Goal: Task Accomplishment & Management: Manage account settings

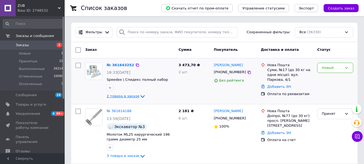
click at [119, 95] on span "2 товара в заказе" at bounding box center [123, 96] width 33 height 4
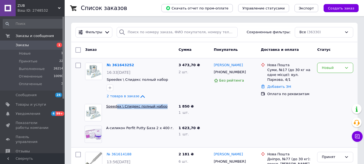
drag, startPoint x: 163, startPoint y: 108, endPoint x: 116, endPoint y: 105, distance: 47.3
click at [116, 105] on span "Speedex \ Спидекс полный набор" at bounding box center [140, 106] width 68 height 5
copy link "ex \ Спидекс полный набор"
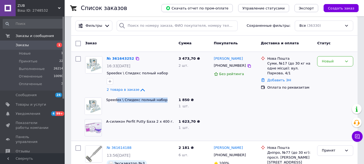
scroll to position [27, 0]
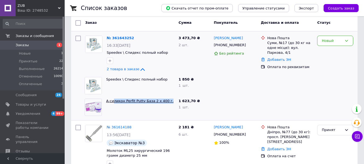
drag, startPoint x: 168, startPoint y: 101, endPoint x: 114, endPoint y: 102, distance: 54.5
click at [114, 102] on span "А-силикон Perfit Putty База 2 x 400 г." at bounding box center [140, 100] width 68 height 5
copy link "ликон Perfit Putty База 2 x 400 г."
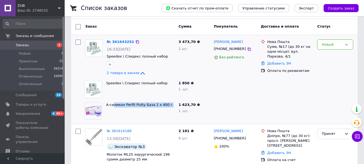
scroll to position [0, 0]
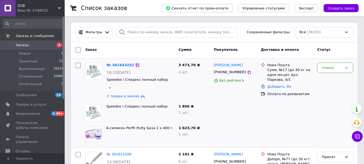
click at [135, 64] on icon at bounding box center [137, 65] width 4 height 4
drag, startPoint x: 242, startPoint y: 64, endPoint x: 214, endPoint y: 66, distance: 28.4
click at [214, 66] on div "[PERSON_NAME]" at bounding box center [236, 65] width 44 height 6
copy link "[PERSON_NAME]"
click at [247, 73] on icon at bounding box center [249, 72] width 4 height 4
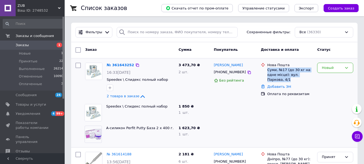
drag, startPoint x: 276, startPoint y: 78, endPoint x: 268, endPoint y: 71, distance: 10.5
click at [268, 71] on div "Суми, №17 (до 30 кг на одне місце): вул. Паркова, 4/1" at bounding box center [291, 74] width 46 height 15
copy div "Суми, №17 (до 30 кг на одне місце): вул. Паркова, 4/1"
click at [331, 70] on div "Новый" at bounding box center [332, 68] width 20 height 6
click at [329, 78] on li "Принят" at bounding box center [336, 79] width 36 height 10
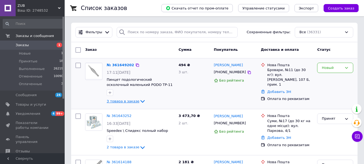
click at [131, 100] on span "3 товара в заказе" at bounding box center [123, 101] width 33 height 4
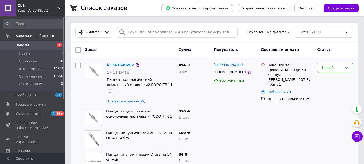
scroll to position [27, 0]
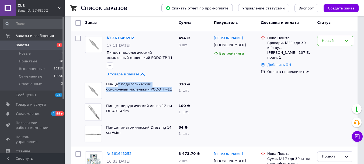
drag, startPoint x: 154, startPoint y: 92, endPoint x: 117, endPoint y: 83, distance: 37.7
click at [117, 83] on div "Пинцет подологический осколочный маленький PODO TP-11" at bounding box center [140, 91] width 73 height 22
copy link "т подологический осколочный маленький PODO TP-11"
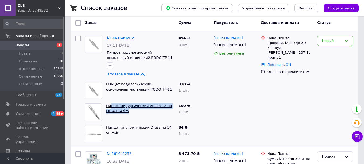
drag, startPoint x: 124, startPoint y: 111, endPoint x: 112, endPoint y: 104, distance: 13.9
click at [112, 104] on span "Пинцет хирургический Adson 12 см DE-401 Asim" at bounding box center [140, 108] width 68 height 10
copy link "нцет хирургический Adson 12 см DE-401 Asim"
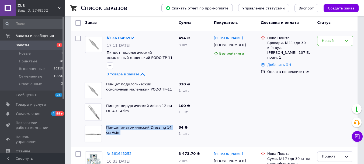
drag, startPoint x: 116, startPoint y: 132, endPoint x: 106, endPoint y: 125, distance: 12.6
click at [106, 125] on div "Пинцет анатомический Dressing 14 см Asim" at bounding box center [140, 134] width 73 height 22
copy link "Пинцет анатомический Dressing 14 см Asim"
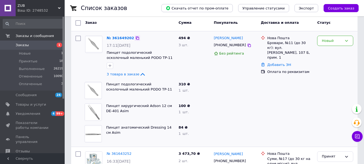
click at [135, 38] on icon at bounding box center [137, 38] width 4 height 4
drag, startPoint x: 247, startPoint y: 38, endPoint x: 215, endPoint y: 37, distance: 31.0
click at [215, 37] on div "[PERSON_NAME]" at bounding box center [236, 38] width 44 height 6
copy link "[PERSON_NAME]"
click at [247, 47] on icon at bounding box center [249, 45] width 4 height 4
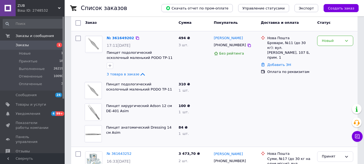
drag, startPoint x: 287, startPoint y: 54, endPoint x: 268, endPoint y: 43, distance: 22.3
click at [268, 43] on div "Бровари, №11 (до 30 кг): вул. [PERSON_NAME], 107 Б, прим. 1" at bounding box center [291, 50] width 46 height 20
copy div "Бровари, №11 (до 30 кг): вул. [PERSON_NAME], 107 Б, прим. 1"
click at [331, 43] on div "Новый" at bounding box center [332, 41] width 20 height 6
click at [322, 52] on li "Принят" at bounding box center [336, 52] width 36 height 10
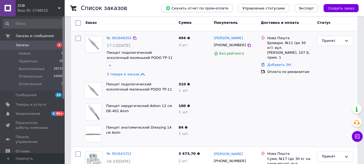
scroll to position [0, 0]
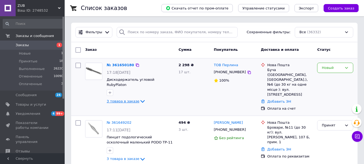
click at [123, 99] on span "3 товара в заказе" at bounding box center [123, 101] width 33 height 4
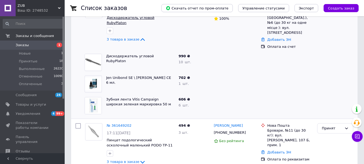
scroll to position [27, 0]
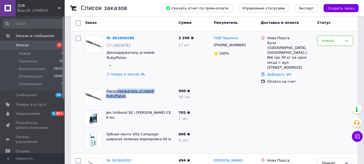
drag, startPoint x: 135, startPoint y: 81, endPoint x: 117, endPoint y: 79, distance: 18.7
click at [117, 88] on span "Дискодержатель угловой RubyPlaton" at bounding box center [140, 93] width 68 height 10
copy link "держатель угловой RubyPlaton"
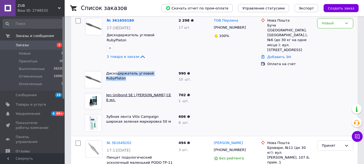
scroll to position [54, 0]
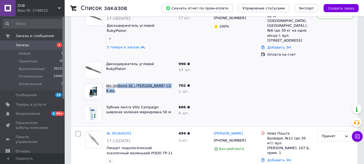
drag, startPoint x: 173, startPoint y: 76, endPoint x: 116, endPoint y: 75, distance: 57.2
click at [116, 83] on span "Jen Unibond SE \ Джен Юнибонд СЕ 6 мл." at bounding box center [140, 88] width 68 height 10
copy link "ibond SE \ Джен Юнибонд СЕ 6 мл."
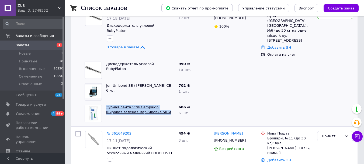
drag, startPoint x: 121, startPoint y: 97, endPoint x: 107, endPoint y: 97, distance: 14.0
click at [107, 105] on span "Зубная лента Vitis Campaign широкая зеленая маркировка 50 м" at bounding box center [140, 110] width 68 height 10
copy link "Зубная лента Vitis Campaign широкая зеленая маркировка 50 м"
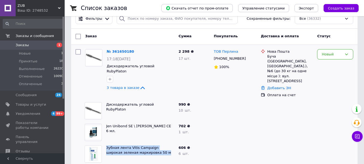
scroll to position [0, 0]
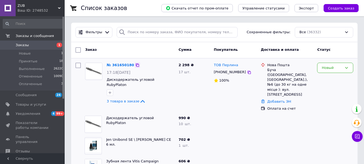
click at [136, 66] on icon at bounding box center [137, 64] width 3 height 3
drag, startPoint x: 241, startPoint y: 67, endPoint x: 214, endPoint y: 64, distance: 27.1
click at [214, 64] on div "ТОВ Перлина" at bounding box center [236, 65] width 44 height 6
copy link "ТОВ Перлина"
click at [247, 73] on icon at bounding box center [249, 72] width 4 height 4
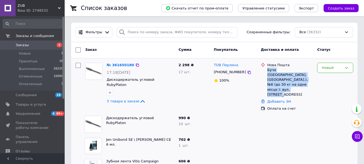
drag, startPoint x: 293, startPoint y: 84, endPoint x: 268, endPoint y: 71, distance: 28.4
click at [268, 71] on div "Буча ([GEOGRAPHIC_DATA], [GEOGRAPHIC_DATA].), №6 (до 30 кг на одне місце ): вул…" at bounding box center [291, 81] width 46 height 29
copy div "Буча ([GEOGRAPHIC_DATA], [GEOGRAPHIC_DATA].), №6 (до 30 кг на одне місце ): вул…"
click at [345, 67] on icon at bounding box center [347, 68] width 4 height 4
click at [338, 78] on li "Принят" at bounding box center [336, 79] width 36 height 10
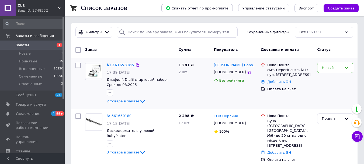
click at [139, 103] on icon at bounding box center [142, 101] width 6 height 6
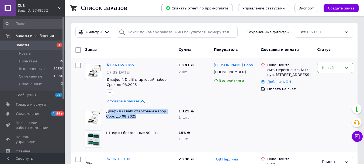
drag, startPoint x: 120, startPoint y: 118, endPoint x: 108, endPoint y: 113, distance: 12.8
click at [108, 113] on span "Диафил \ Diafil стартовый набор. Срок до 08.2025" at bounding box center [140, 114] width 68 height 10
copy link "иафил \ Diafil стартовый набор. Срок до 08.2025"
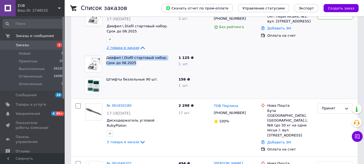
scroll to position [54, 0]
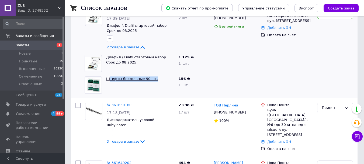
drag, startPoint x: 152, startPoint y: 80, endPoint x: 109, endPoint y: 79, distance: 42.6
click at [109, 79] on span "Штифты беззольные 90 шт." at bounding box center [140, 78] width 68 height 5
copy link "тифты беззольные 90 шт."
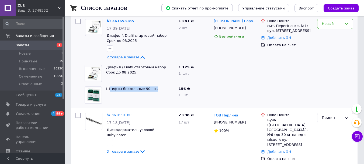
scroll to position [27, 0]
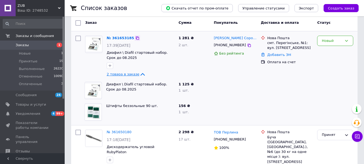
click at [135, 37] on icon at bounding box center [137, 38] width 4 height 4
drag, startPoint x: 254, startPoint y: 37, endPoint x: 214, endPoint y: 40, distance: 40.3
click at [214, 40] on div "[PERSON_NAME] Сорохман [PERSON_NAME]" at bounding box center [236, 38] width 44 height 6
drag, startPoint x: 214, startPoint y: 40, endPoint x: 232, endPoint y: 38, distance: 18.1
copy link "[PERSON_NAME] Сорохман [PERSON_NAME]"
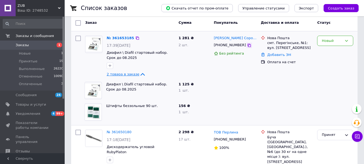
click at [247, 45] on icon at bounding box center [249, 45] width 4 height 4
drag, startPoint x: 306, startPoint y: 47, endPoint x: 267, endPoint y: 43, distance: 38.5
click at [267, 43] on div "Нова Пошта смт. Перегінське, №1: вул. Січових Стрільців, 228" at bounding box center [290, 43] width 48 height 15
copy div "смт. Перегінське, №1: вул. [STREET_ADDRESS]"
click at [338, 42] on div "Новый" at bounding box center [332, 41] width 20 height 6
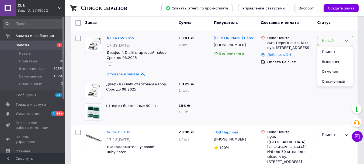
drag, startPoint x: 336, startPoint y: 52, endPoint x: 75, endPoint y: 1, distance: 265.1
click at [335, 52] on li "Принят" at bounding box center [336, 52] width 36 height 10
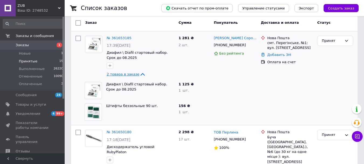
click at [30, 60] on span "Принятые" at bounding box center [28, 61] width 19 height 5
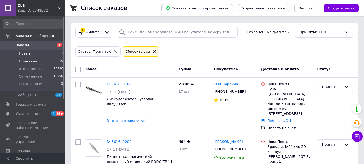
click at [24, 53] on span "Новые" at bounding box center [25, 53] width 12 height 5
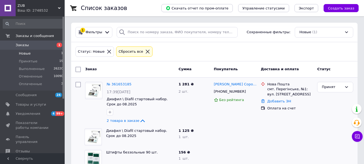
click at [107, 52] on icon at bounding box center [109, 51] width 5 height 5
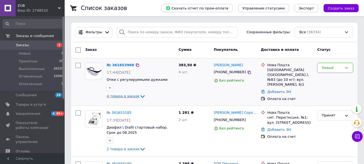
click at [139, 94] on icon at bounding box center [142, 96] width 6 height 6
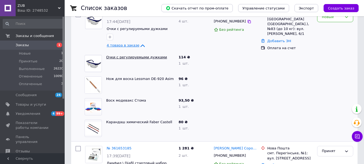
scroll to position [54, 0]
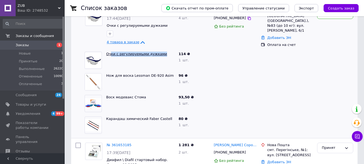
drag, startPoint x: 161, startPoint y: 53, endPoint x: 110, endPoint y: 53, distance: 50.7
click at [110, 53] on span "Очки с регулируемыми дужками" at bounding box center [140, 54] width 68 height 5
copy link "ки с регулируемыми дужками"
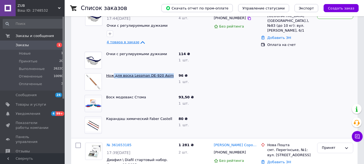
drag, startPoint x: 167, startPoint y: 76, endPoint x: 113, endPoint y: 73, distance: 53.7
click at [113, 73] on span "Нож для воска Lessman DE-920 Asim" at bounding box center [140, 75] width 68 height 5
copy link "для воска Lessman DE-920 Asim"
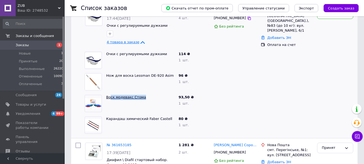
drag, startPoint x: 146, startPoint y: 97, endPoint x: 110, endPoint y: 96, distance: 36.4
click at [110, 96] on span "Воск модевакс Стома" at bounding box center [140, 97] width 68 height 5
copy link "ск [PERSON_NAME]"
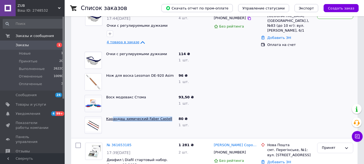
drag, startPoint x: 167, startPoint y: 117, endPoint x: 112, endPoint y: 116, distance: 54.2
click at [112, 116] on span "Карандаш химический Faber Castell" at bounding box center [140, 118] width 68 height 5
copy link "андаш химический Faber Castell"
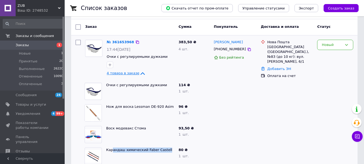
scroll to position [0, 0]
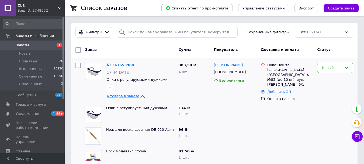
drag, startPoint x: 133, startPoint y: 66, endPoint x: 120, endPoint y: 55, distance: 17.2
click at [135, 66] on icon at bounding box center [137, 65] width 4 height 4
drag, startPoint x: 238, startPoint y: 66, endPoint x: 215, endPoint y: 67, distance: 23.7
click at [215, 67] on div "[PERSON_NAME]" at bounding box center [236, 65] width 44 height 6
copy link "[PERSON_NAME]"
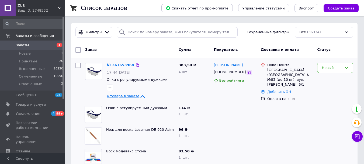
click at [247, 73] on icon at bounding box center [249, 72] width 4 height 4
drag, startPoint x: 297, startPoint y: 80, endPoint x: 269, endPoint y: 72, distance: 30.0
click at [267, 72] on div "Нова Пошта Київ ([GEOGRAPHIC_DATA].), №83 (до 10 кг): вул. [PERSON_NAME], 6/1" at bounding box center [290, 75] width 48 height 25
click at [269, 72] on div "[GEOGRAPHIC_DATA] ([GEOGRAPHIC_DATA].), №83 (до 10 кг): вул. [PERSON_NAME], 6/1" at bounding box center [291, 77] width 46 height 20
drag, startPoint x: 293, startPoint y: 80, endPoint x: 268, endPoint y: 72, distance: 26.4
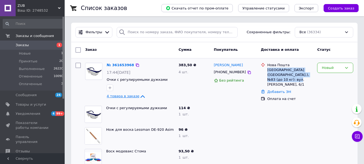
click at [267, 72] on div "Нова Пошта Київ ([GEOGRAPHIC_DATA].), №83 (до 10 кг): вул. [PERSON_NAME], 6/1" at bounding box center [290, 75] width 48 height 25
copy div "[GEOGRAPHIC_DATA] ([GEOGRAPHIC_DATA].), №83 (до 10 кг): вул. [PERSON_NAME], 6/1"
drag, startPoint x: 345, startPoint y: 67, endPoint x: 341, endPoint y: 72, distance: 6.3
click at [345, 67] on icon at bounding box center [347, 68] width 4 height 4
click at [331, 78] on li "Принят" at bounding box center [336, 79] width 36 height 10
